Goal: Transaction & Acquisition: Purchase product/service

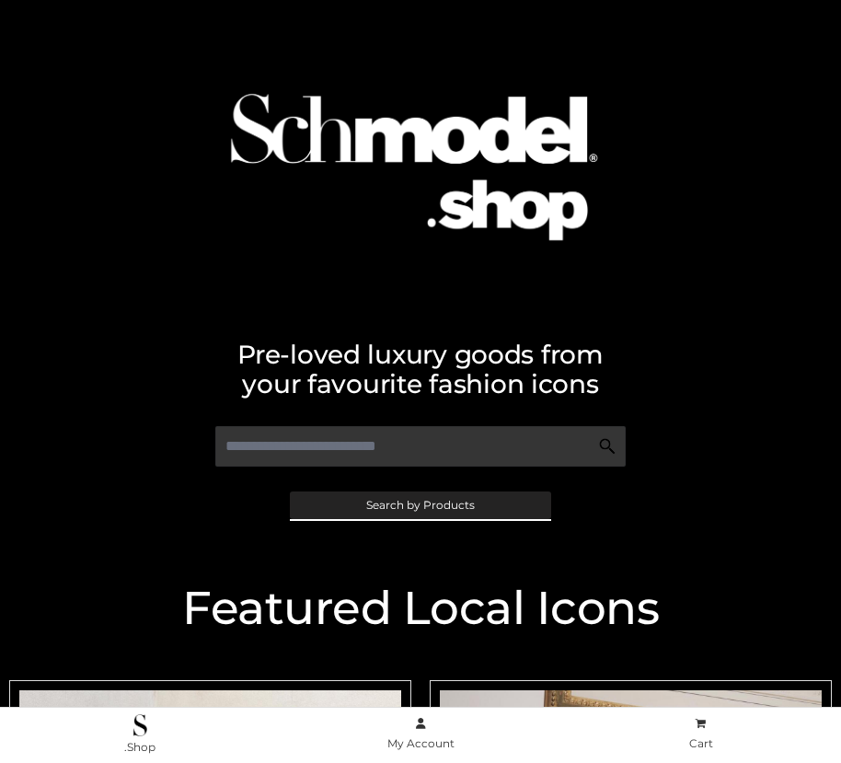
click at [420, 504] on span "Search by Products" at bounding box center [420, 505] width 109 height 11
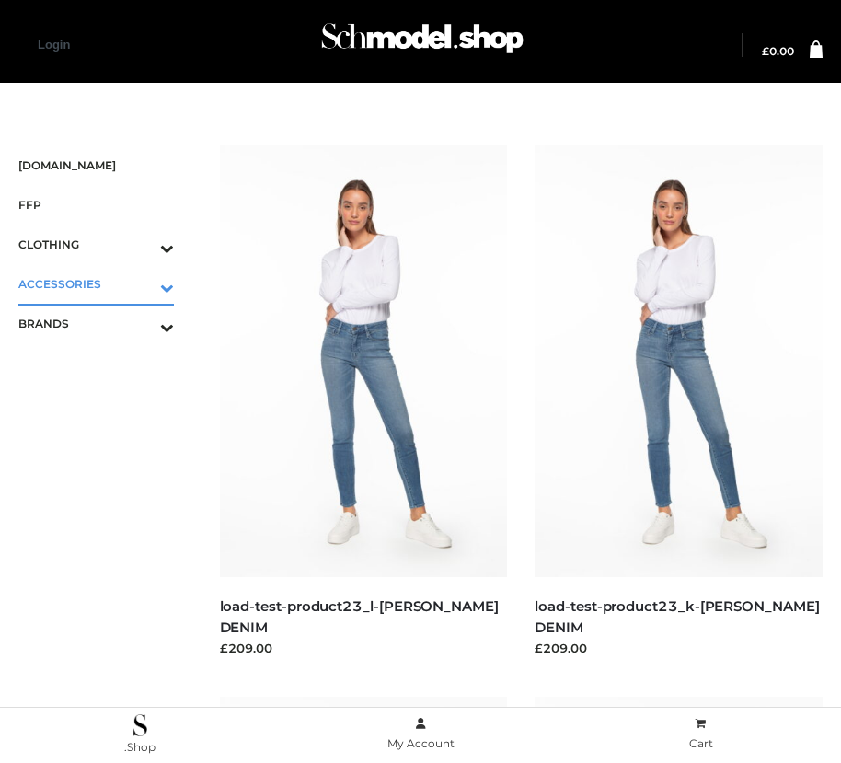
click at [141, 283] on icon "Toggle Submenu" at bounding box center [71, 287] width 206 height 21
click at [105, 323] on span "BAGS" at bounding box center [105, 323] width 137 height 21
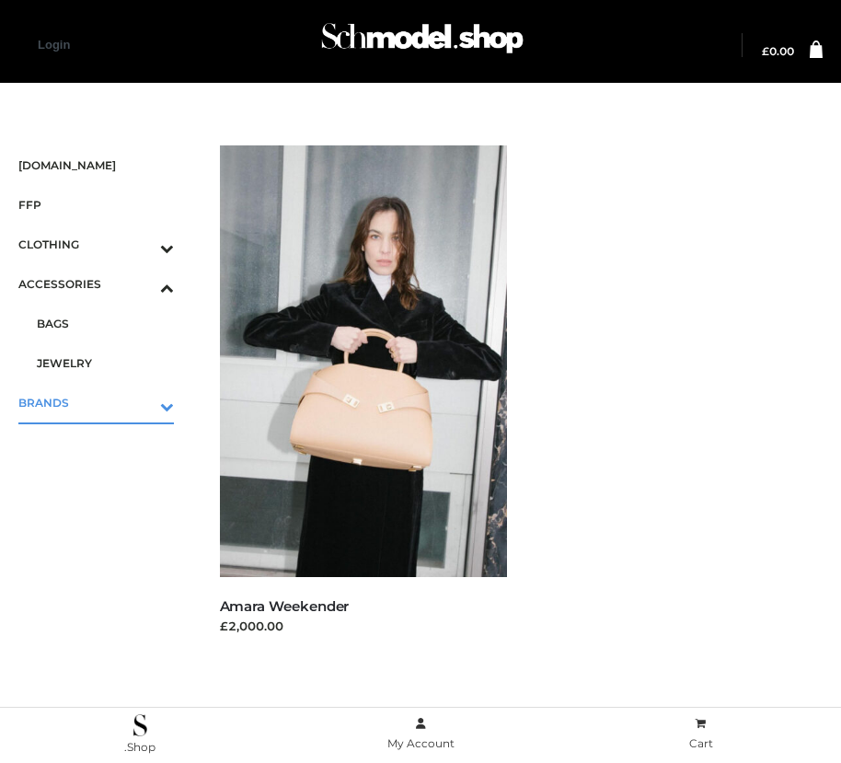
click at [141, 402] on icon "Toggle Submenu" at bounding box center [71, 406] width 206 height 21
click at [105, 402] on span "PARKERSMITH" at bounding box center [105, 402] width 137 height 21
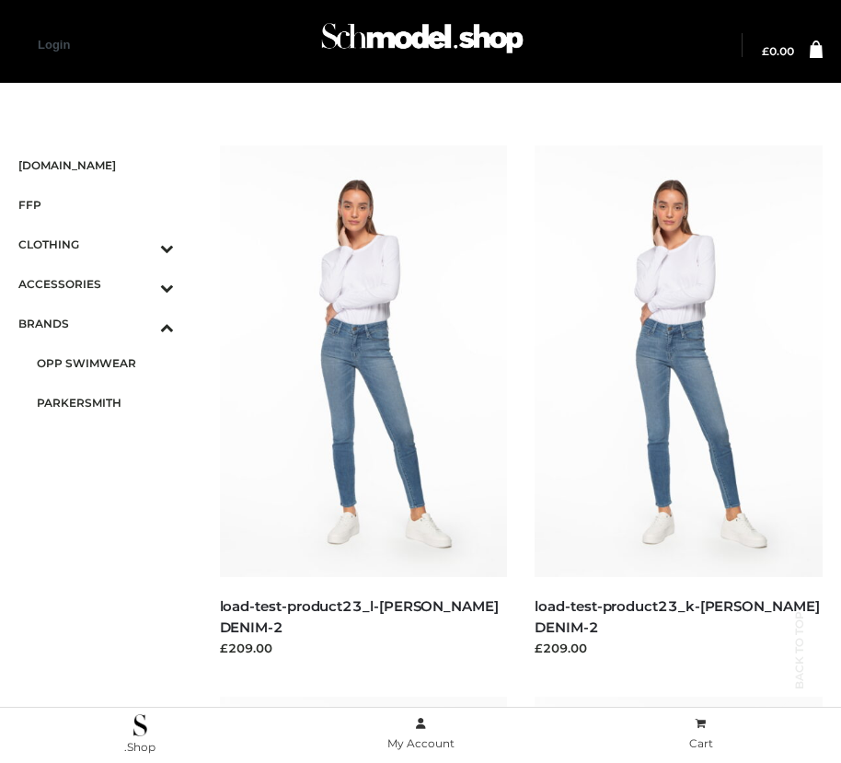
scroll to position [1551, 0]
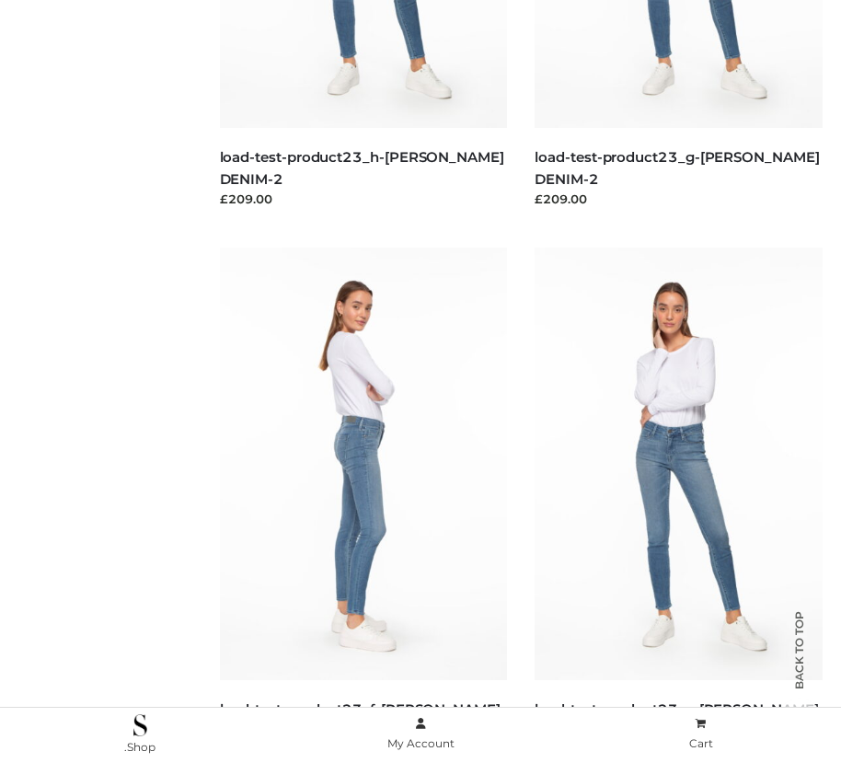
click at [363, 504] on img at bounding box center [364, 464] width 288 height 432
